Goal: Task Accomplishment & Management: Manage account settings

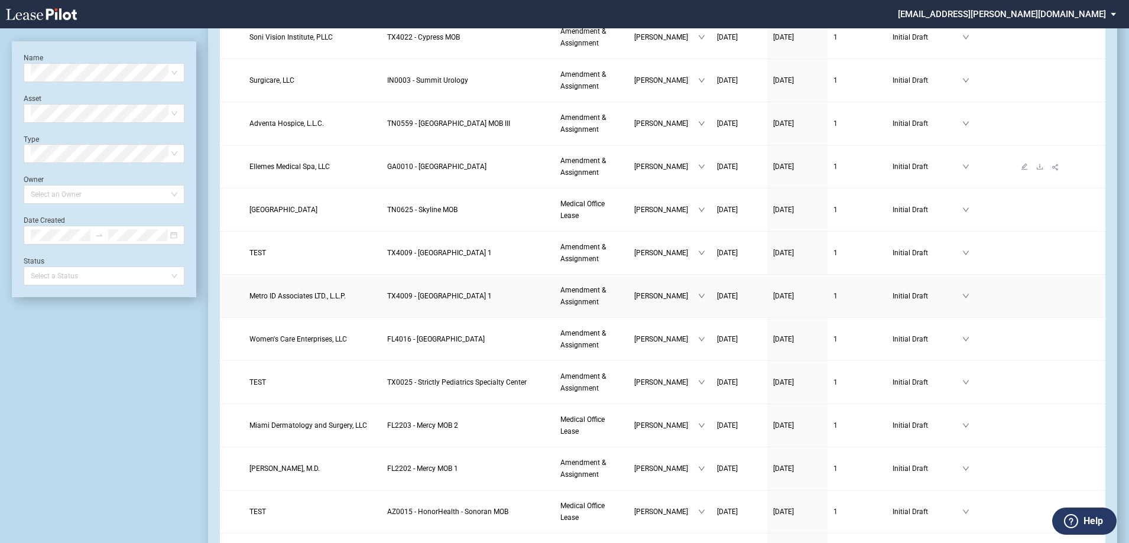
scroll to position [236, 0]
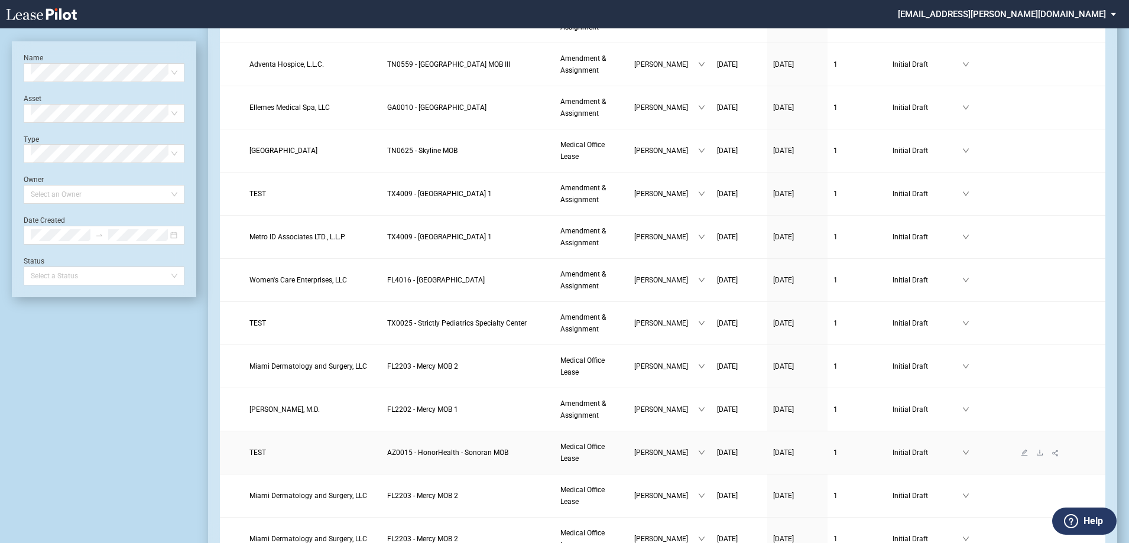
click at [284, 451] on link "TEST" at bounding box center [312, 453] width 126 height 12
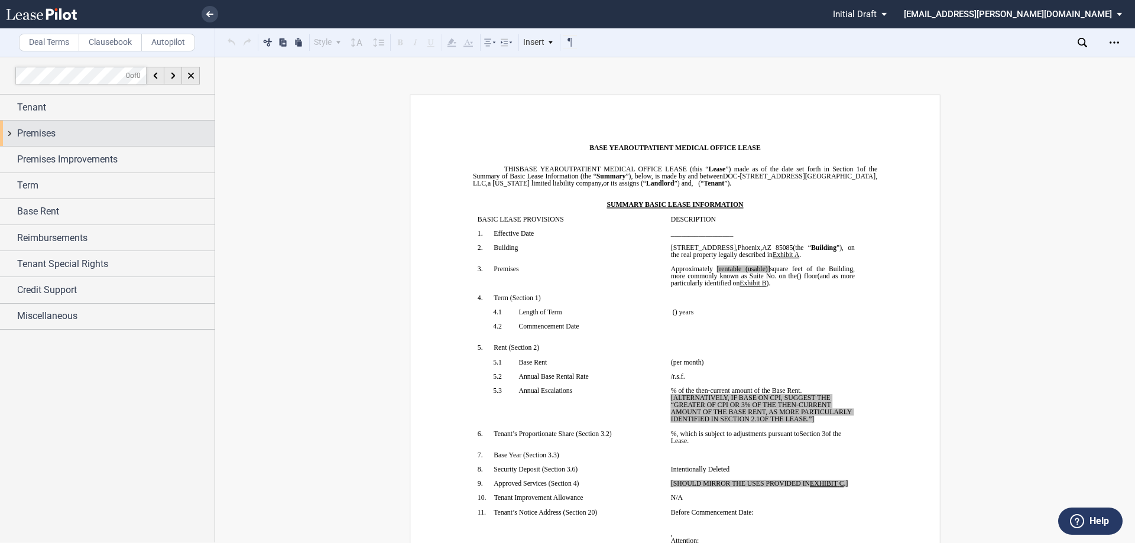
click at [7, 142] on div "Premises" at bounding box center [107, 133] width 215 height 25
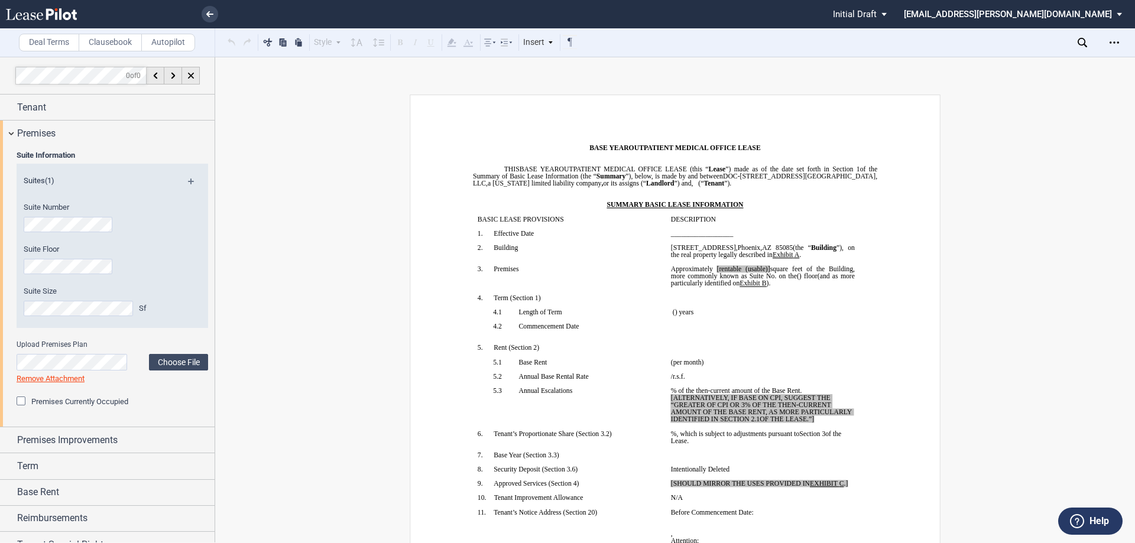
click at [21, 403] on div "Premises Currently Occupied" at bounding box center [23, 403] width 12 height 12
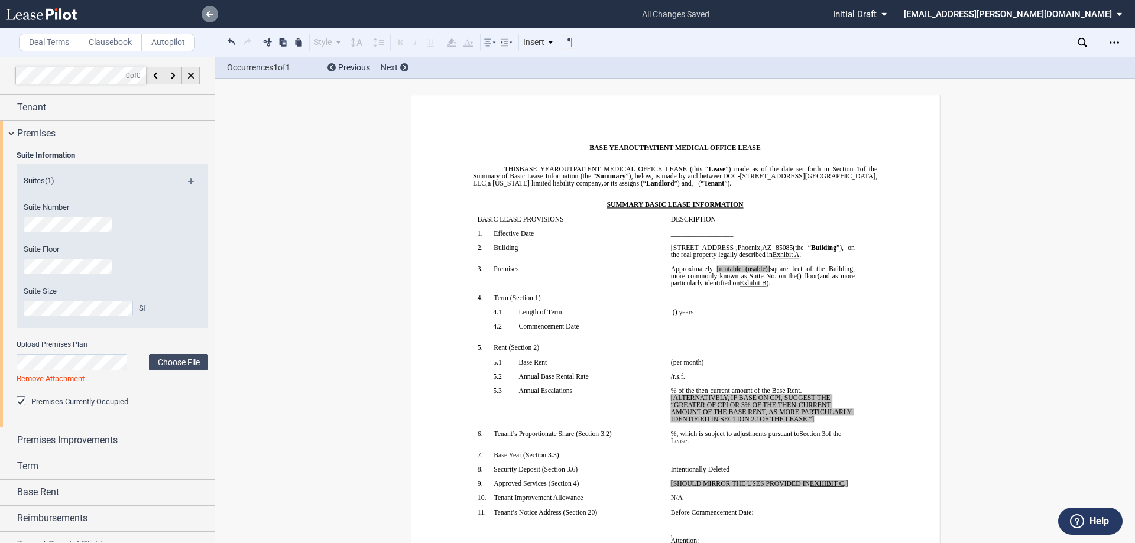
click at [206, 15] on link at bounding box center [210, 14] width 17 height 17
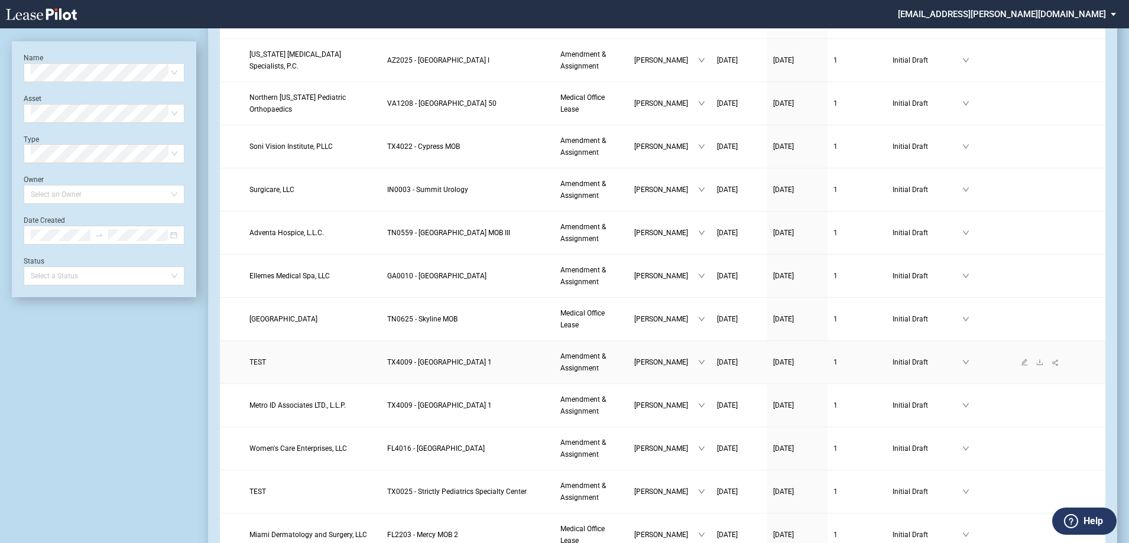
scroll to position [177, 0]
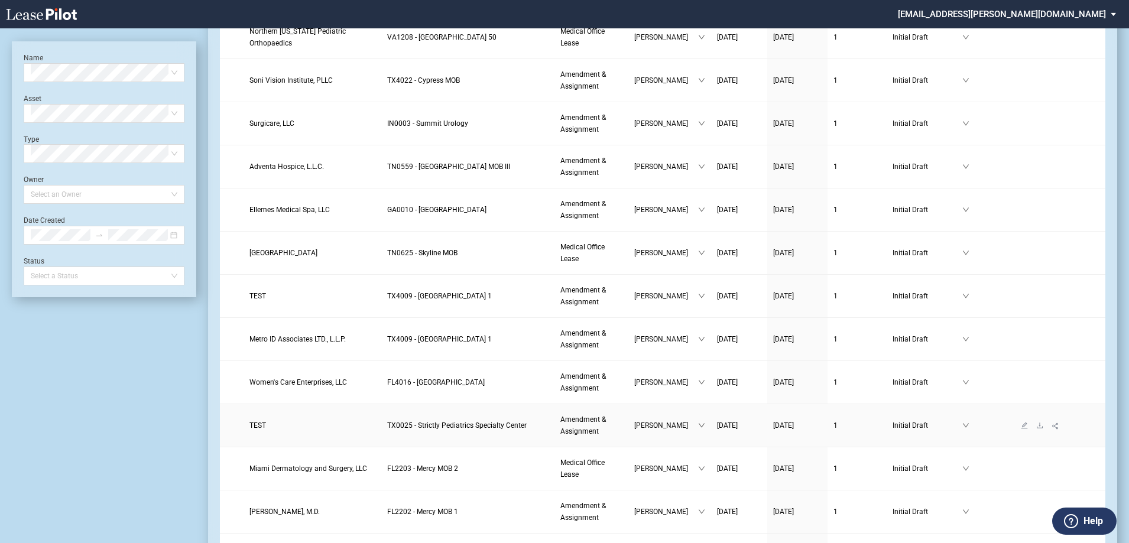
click at [437, 424] on span "TX0025 - Strictly Pediatrics Specialty Center" at bounding box center [457, 426] width 140 height 8
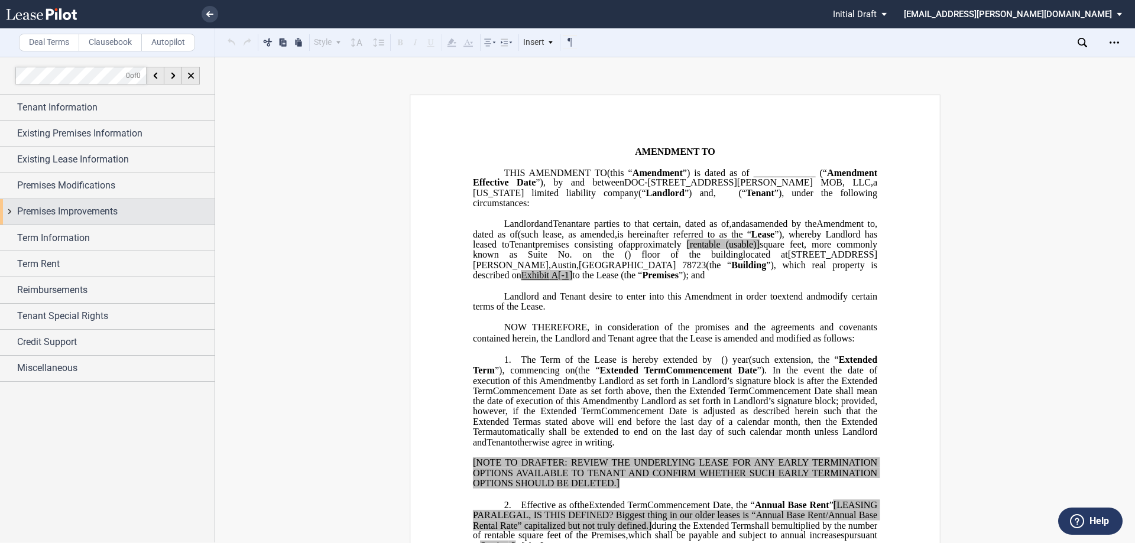
click at [7, 208] on div "Premises Improvements" at bounding box center [107, 211] width 215 height 25
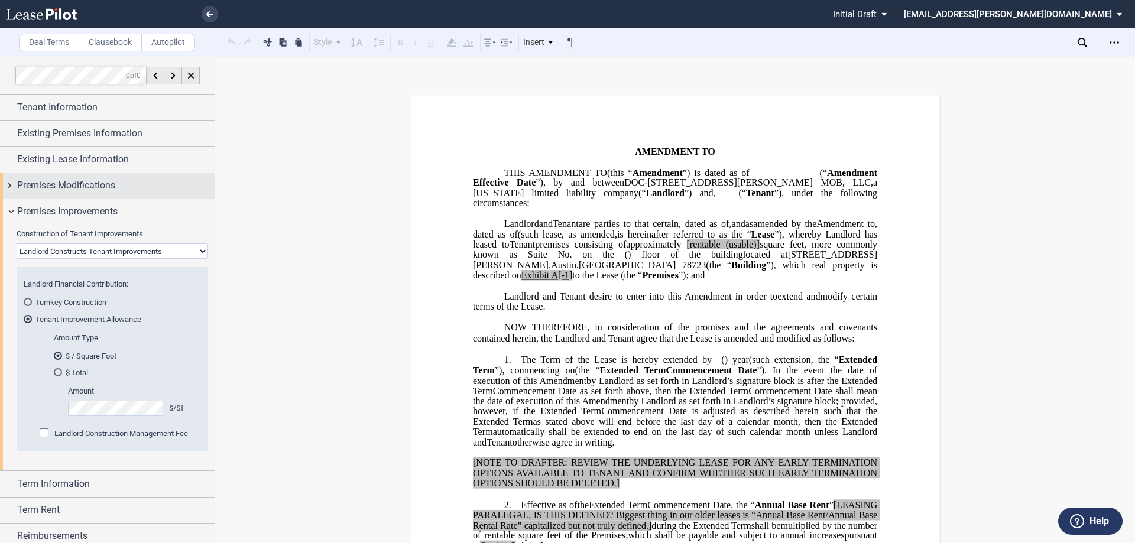
click at [12, 186] on div "Premises Modifications" at bounding box center [107, 185] width 215 height 25
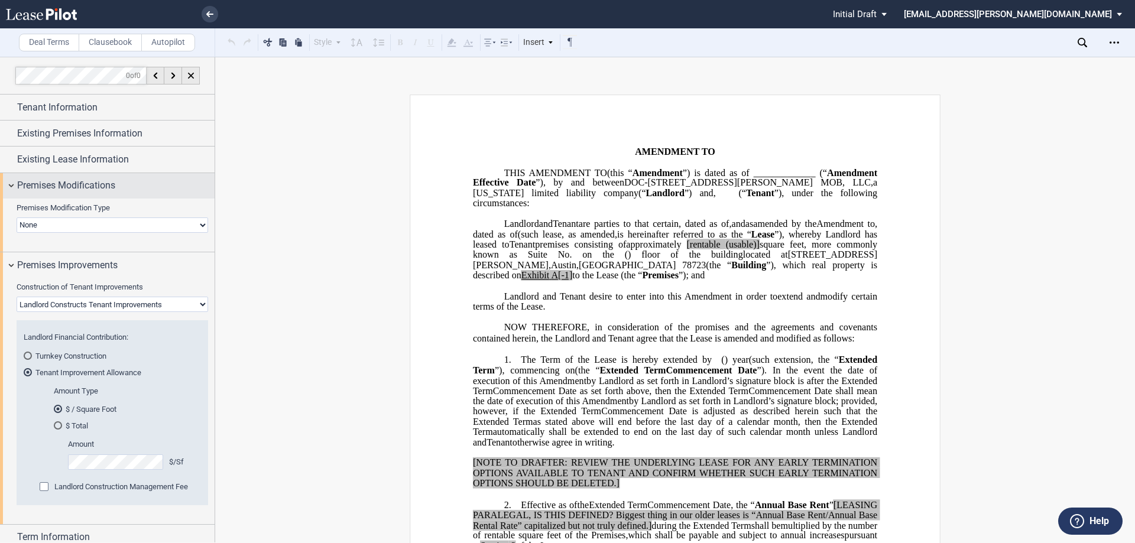
click at [40, 226] on select "None Expansion Relocation" at bounding box center [113, 225] width 192 height 15
select select "expansion"
click at [17, 218] on select "None Expansion Relocation" at bounding box center [113, 225] width 192 height 15
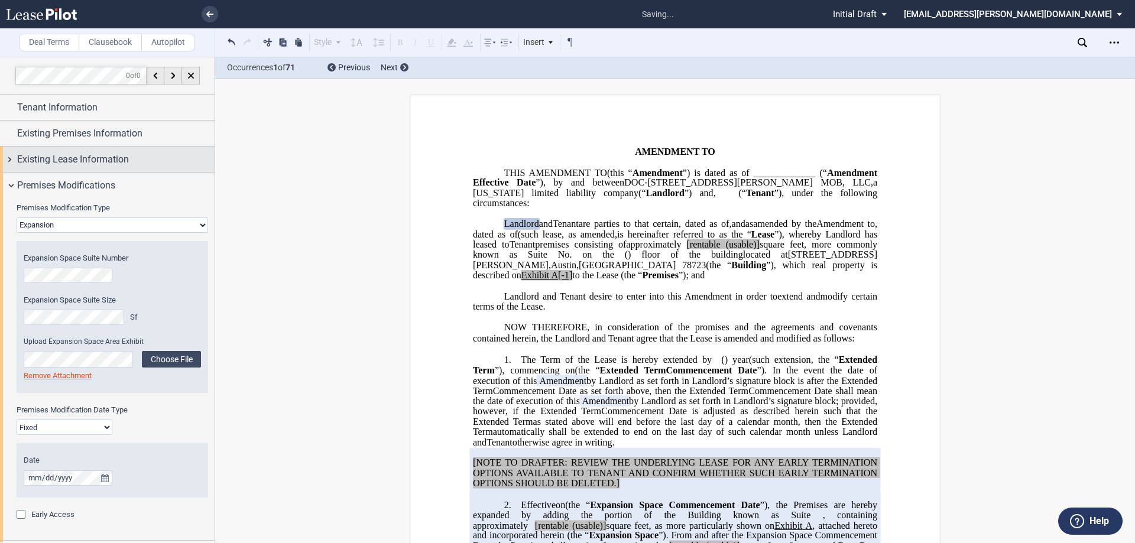
click at [7, 158] on div "Existing Lease Information" at bounding box center [107, 159] width 215 height 25
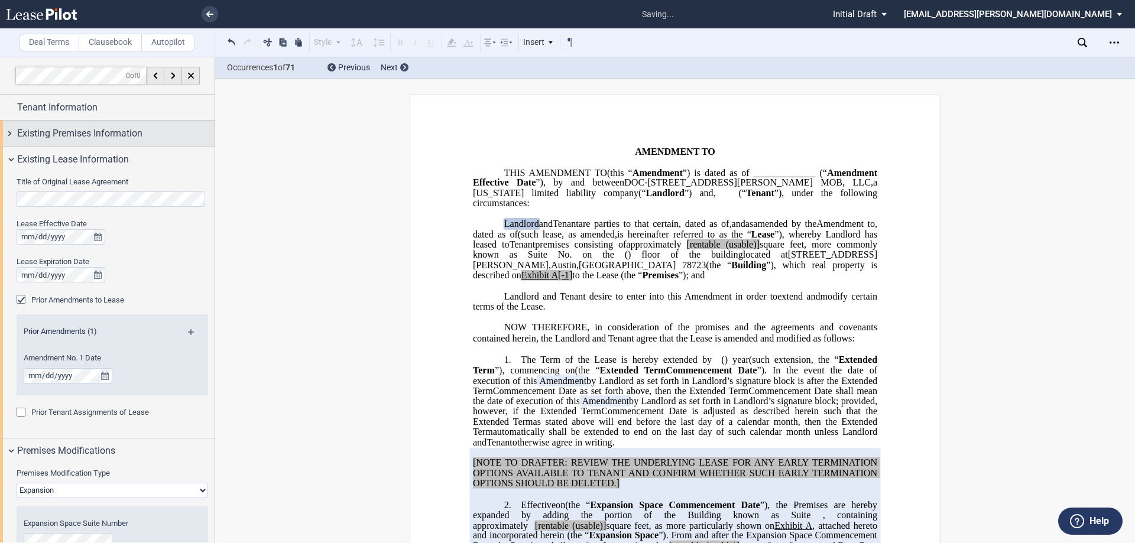
click at [14, 129] on div "Existing Premises Information" at bounding box center [107, 133] width 215 height 25
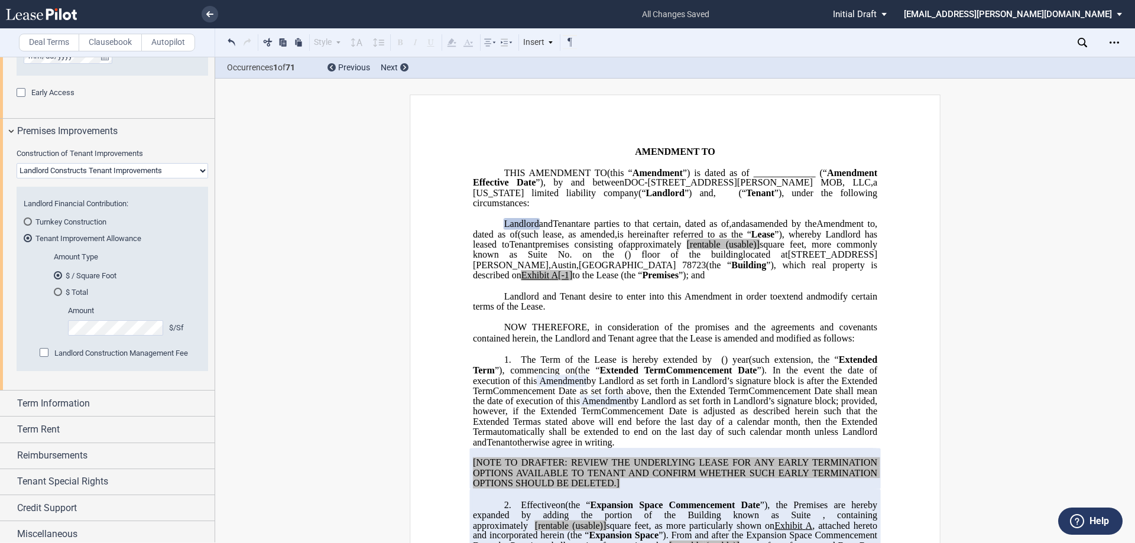
scroll to position [893, 0]
